Goal: Navigation & Orientation: Find specific page/section

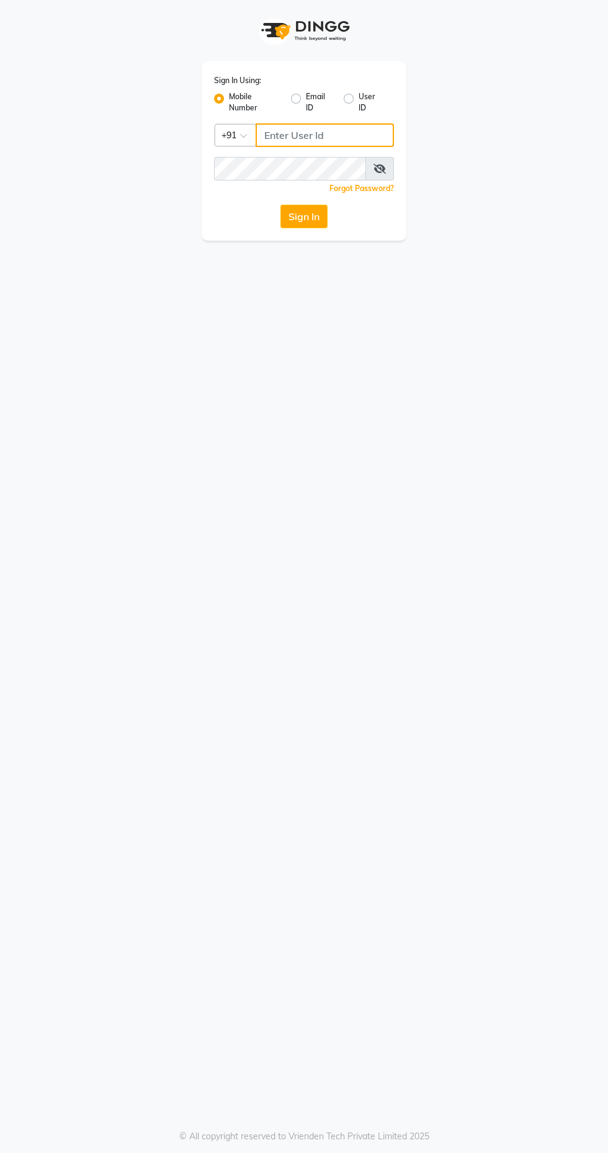
click at [362, 140] on input "Username" at bounding box center [325, 135] width 138 height 24
type input "8408879689"
click at [280, 205] on button "Sign In" at bounding box center [303, 217] width 47 height 24
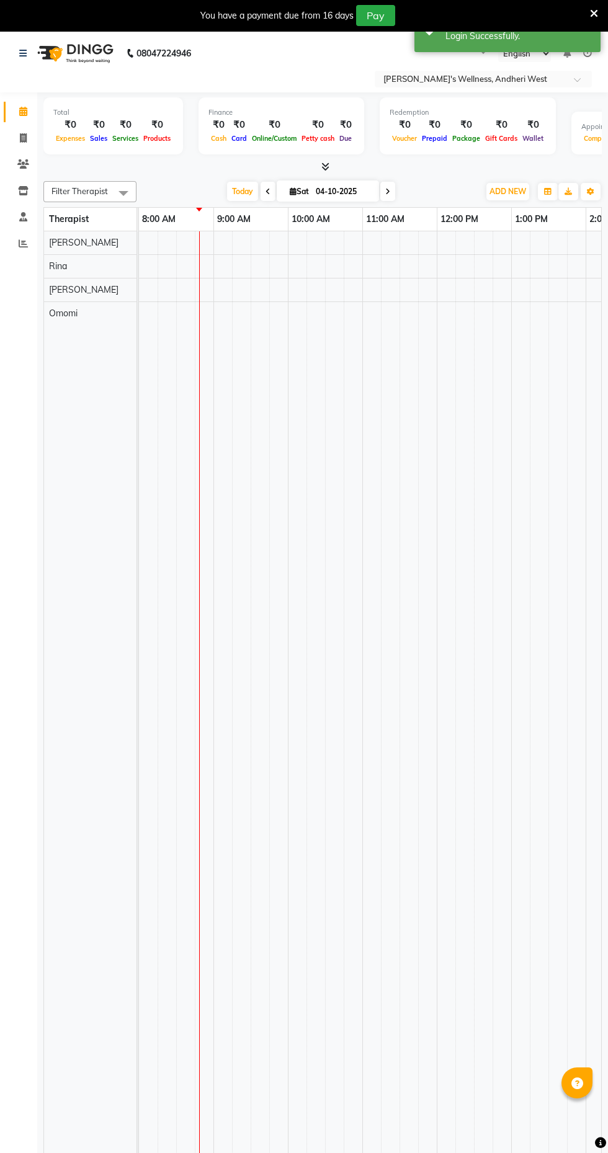
select select "en"
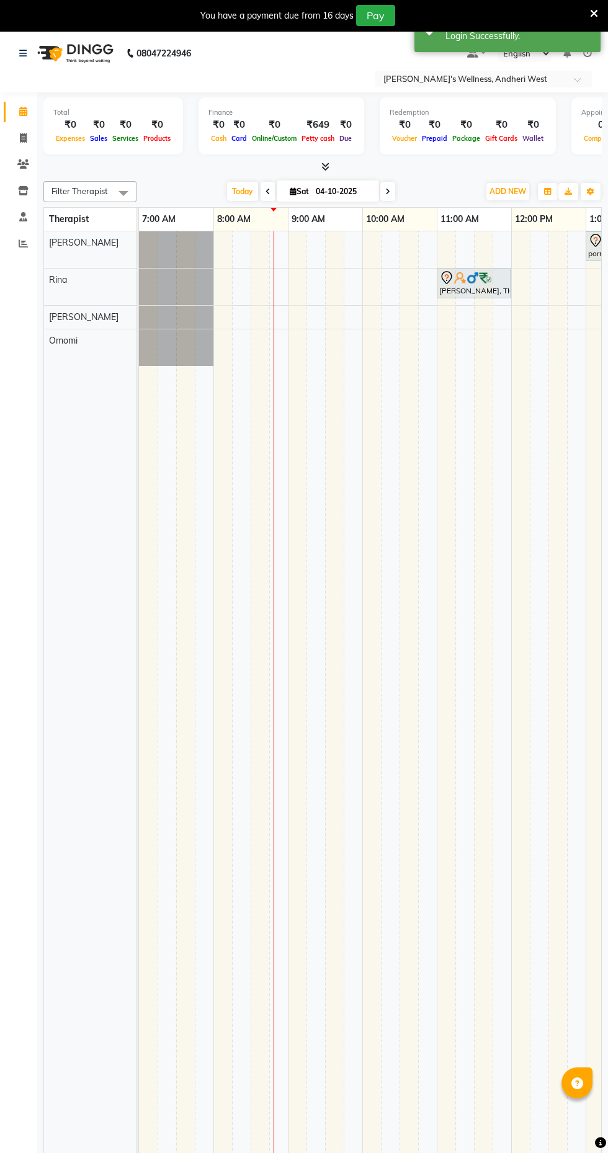
click at [246, 192] on span "Today" at bounding box center [242, 191] width 31 height 19
